Goal: Transaction & Acquisition: Obtain resource

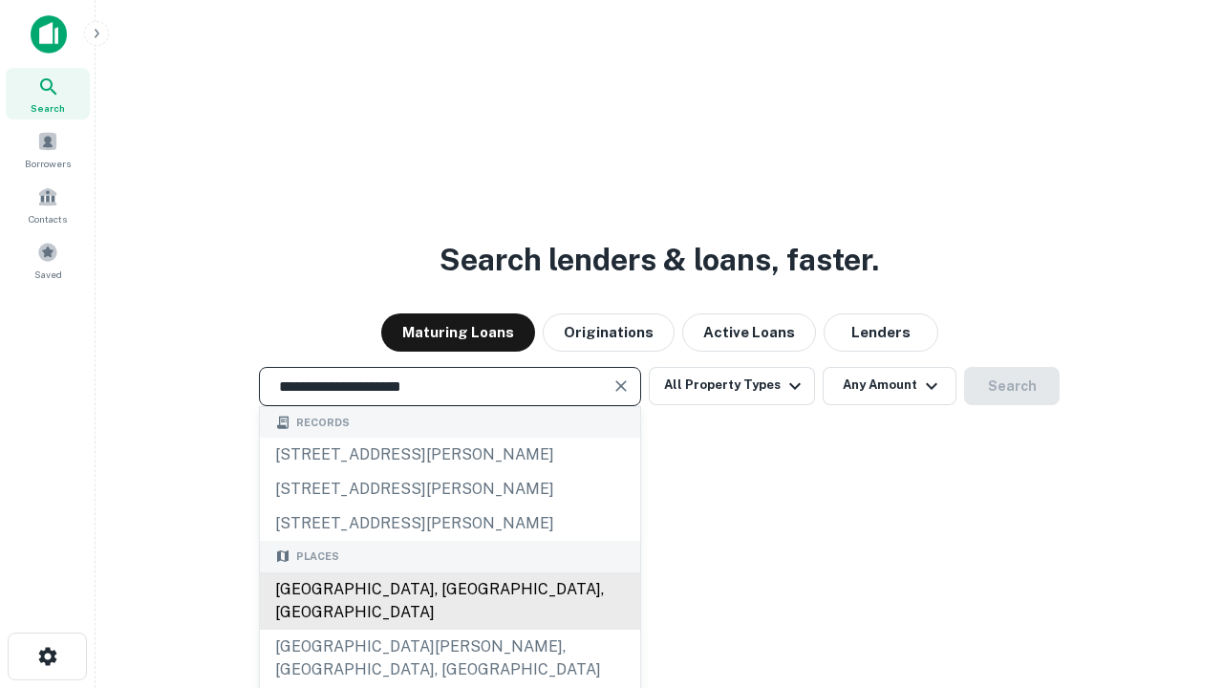
click at [449, 629] on div "[GEOGRAPHIC_DATA], [GEOGRAPHIC_DATA], [GEOGRAPHIC_DATA]" at bounding box center [450, 600] width 380 height 57
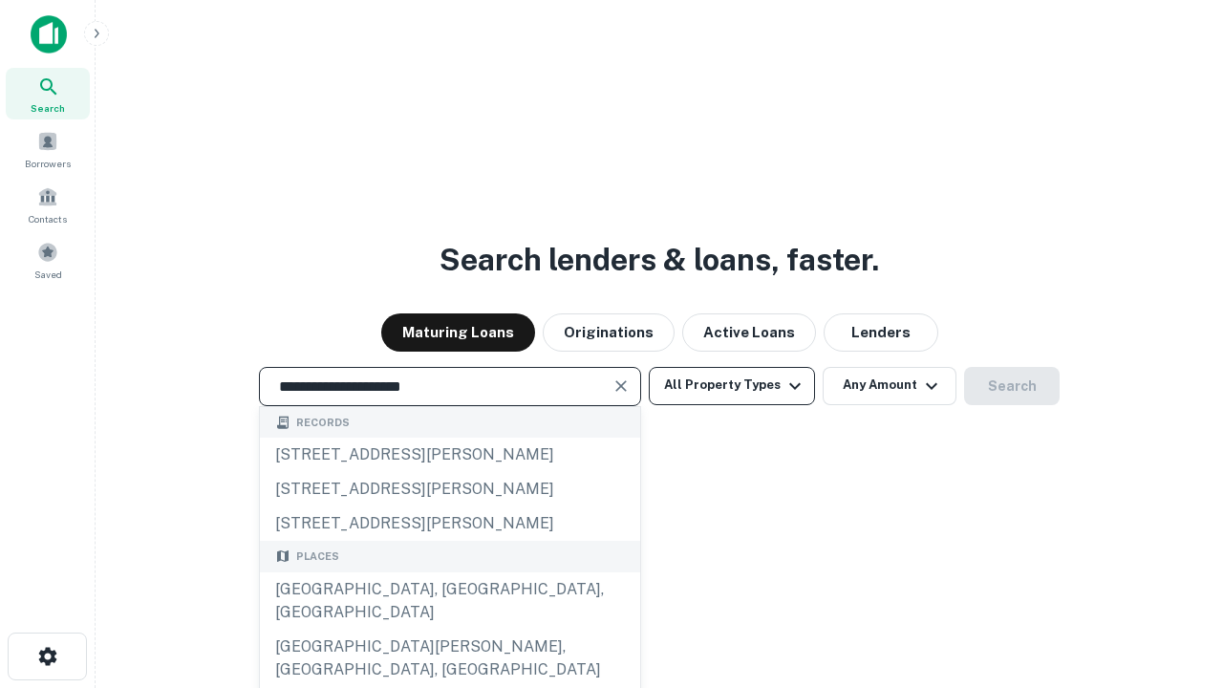
type input "**********"
click at [732, 385] on button "All Property Types" at bounding box center [732, 386] width 166 height 38
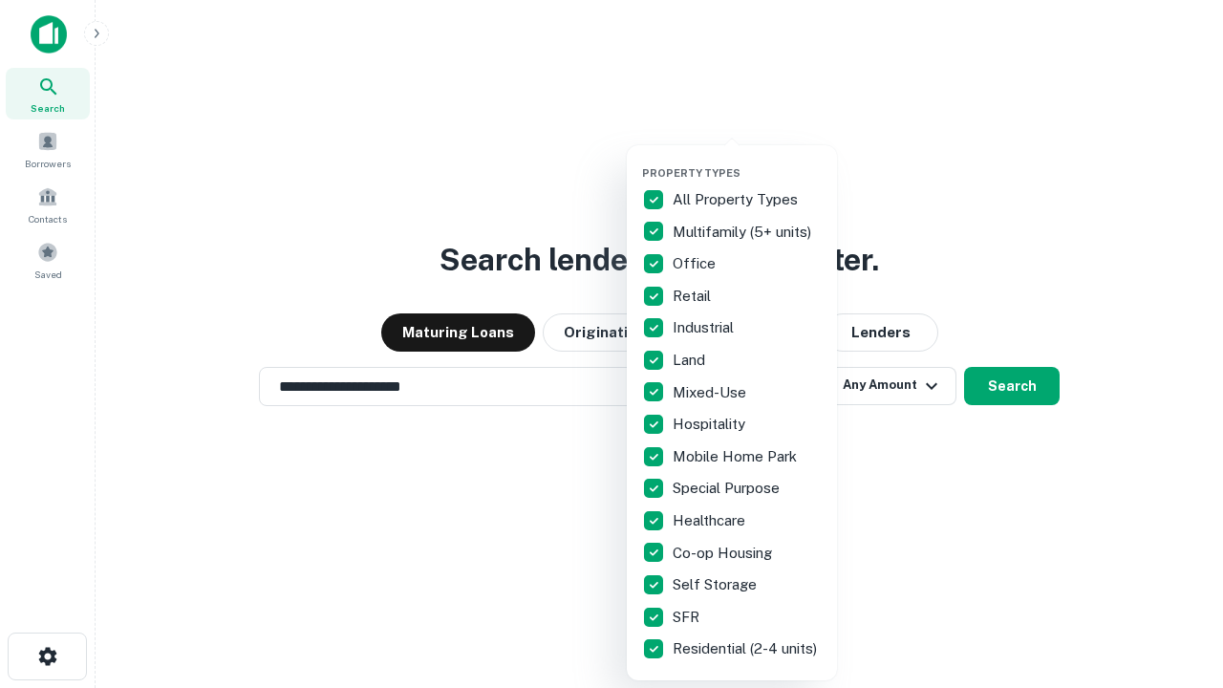
click at [747, 160] on button "button" at bounding box center [747, 160] width 210 height 1
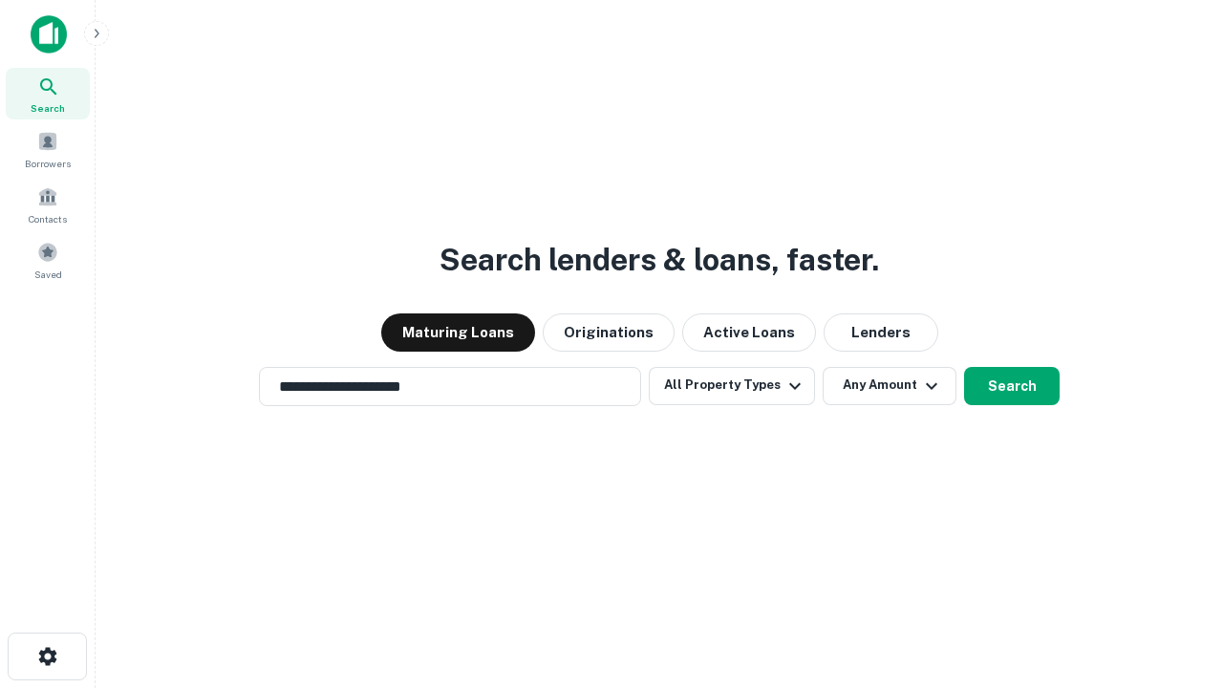
scroll to position [30, 0]
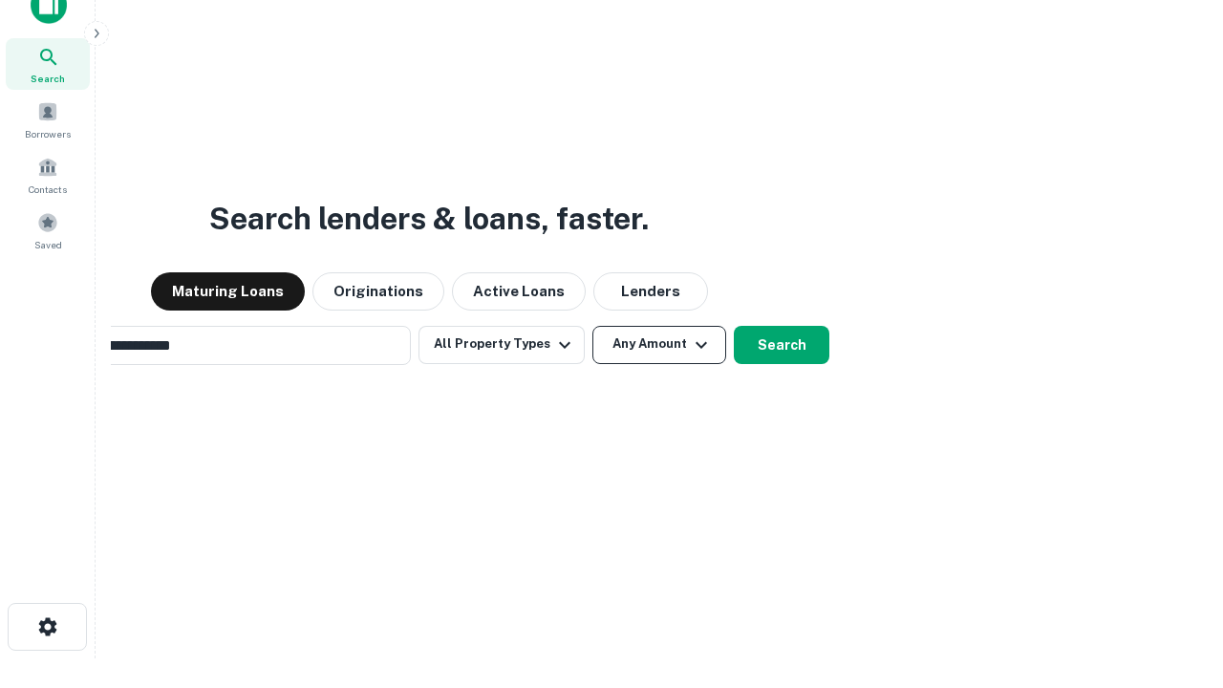
click at [592, 326] on button "Any Amount" at bounding box center [659, 345] width 134 height 38
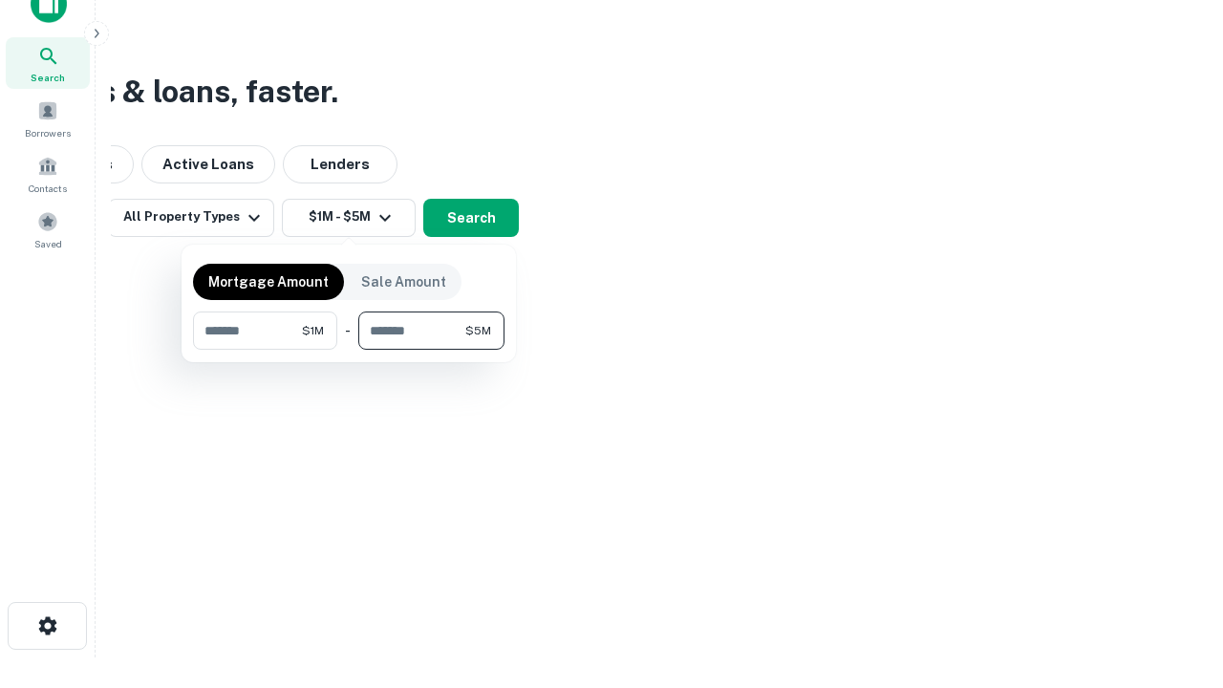
type input "*******"
click at [349, 350] on button "button" at bounding box center [348, 350] width 311 height 1
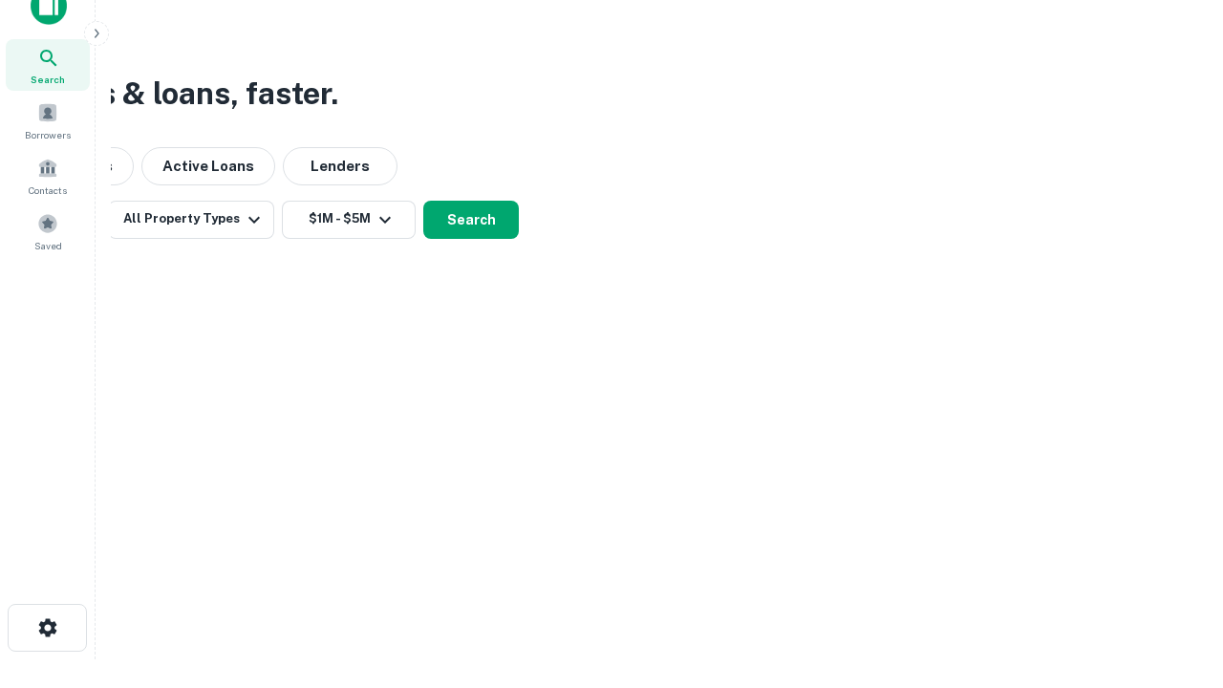
scroll to position [11, 352]
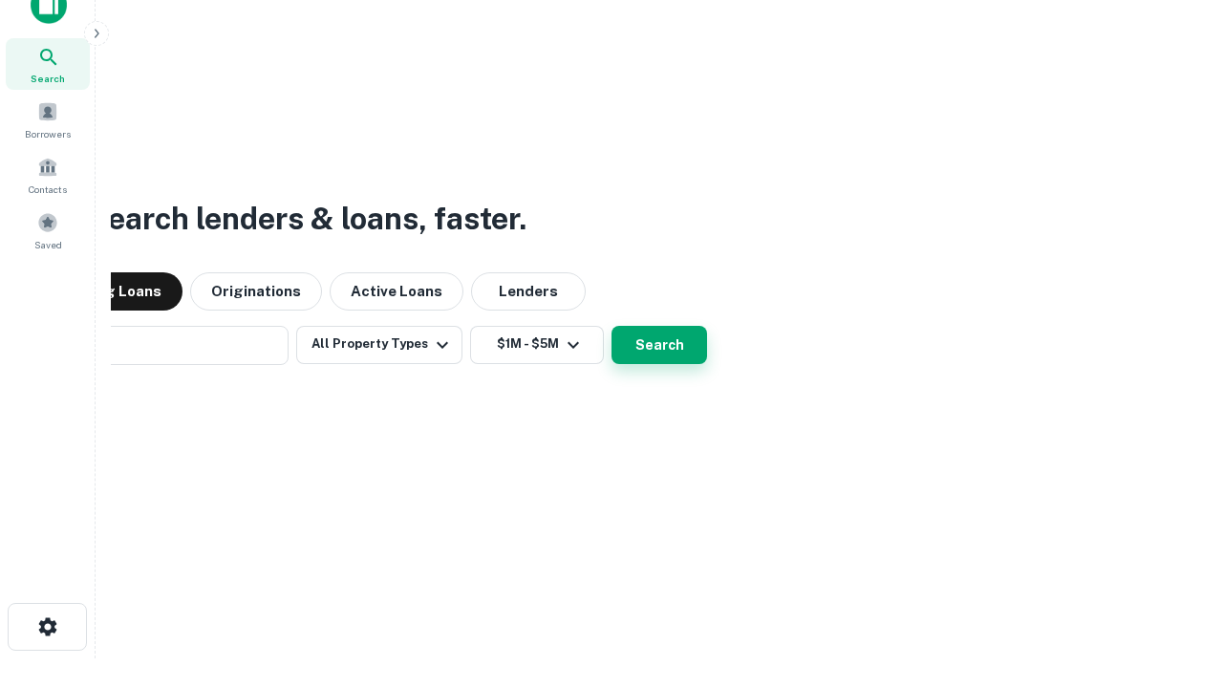
click at [611, 326] on button "Search" at bounding box center [659, 345] width 96 height 38
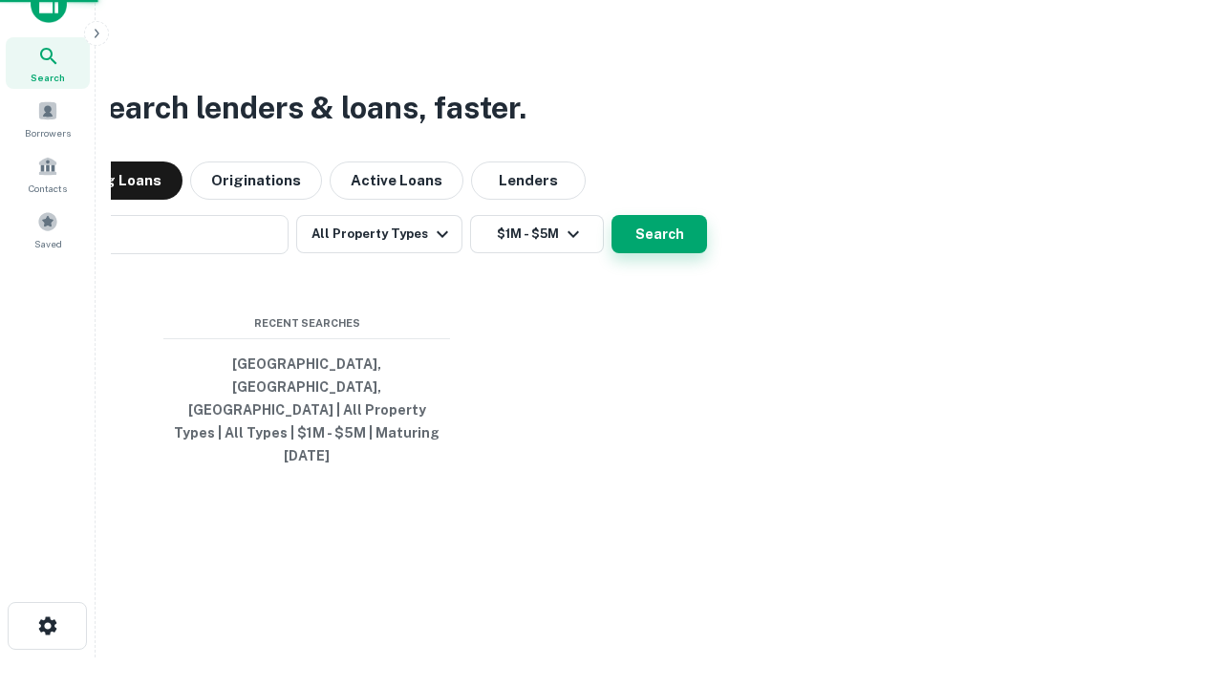
scroll to position [51, 541]
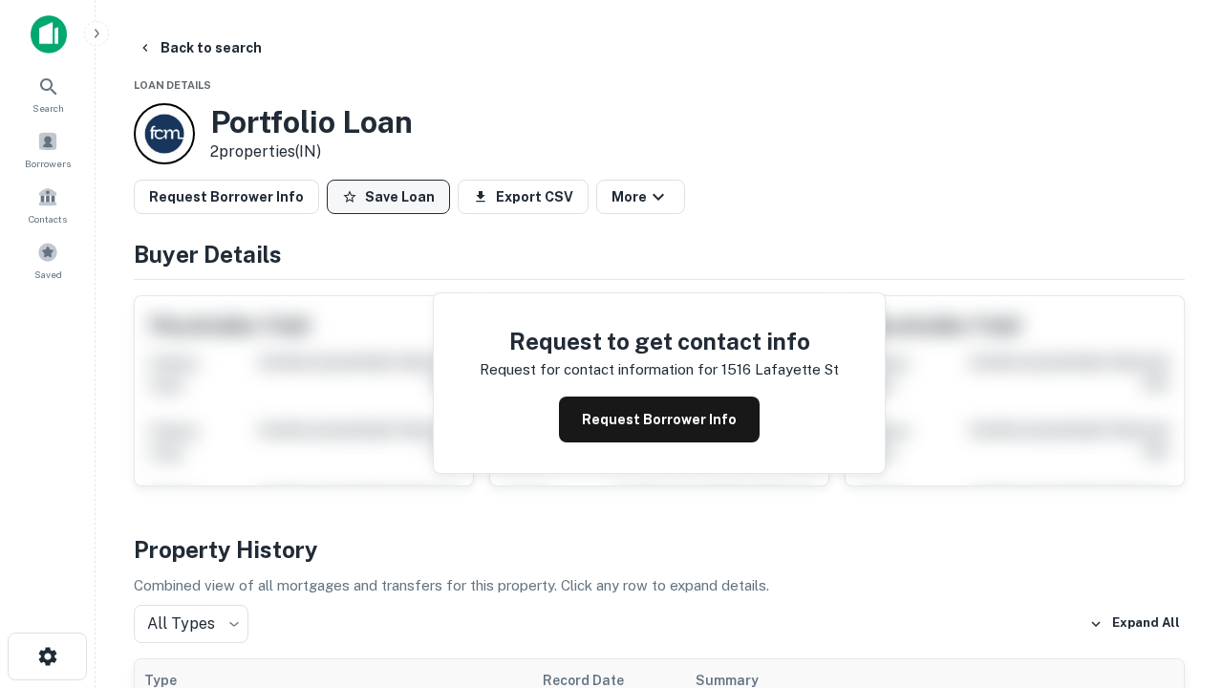
click at [388, 197] on button "Save Loan" at bounding box center [388, 197] width 123 height 34
click at [393, 197] on button "Loan Saved" at bounding box center [393, 197] width 132 height 34
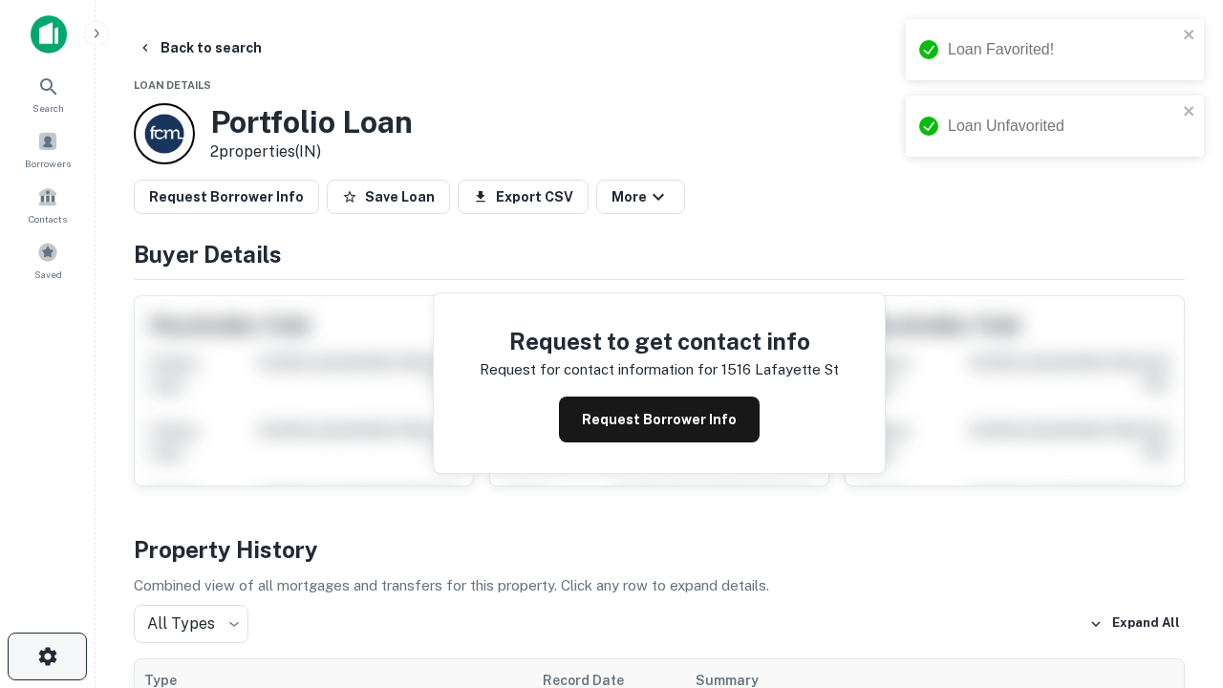
click at [47, 656] on icon "button" at bounding box center [47, 656] width 23 height 23
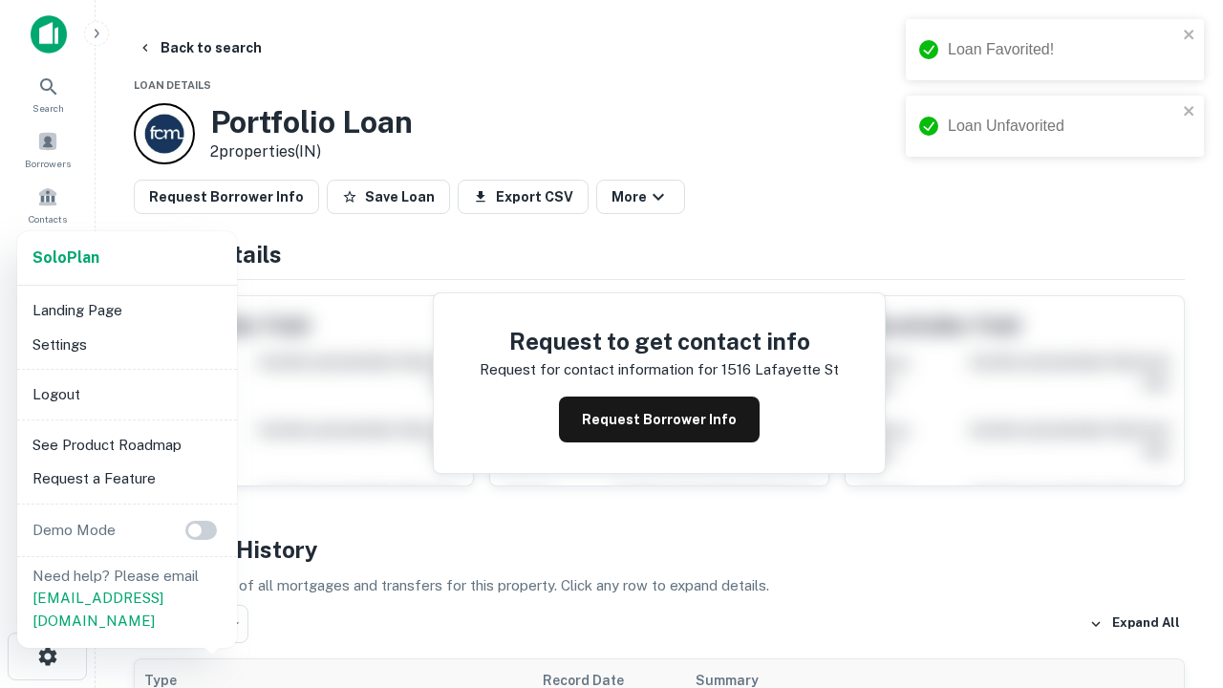
click at [126, 394] on li "Logout" at bounding box center [127, 394] width 204 height 34
